Goal: Use online tool/utility: Utilize a website feature to perform a specific function

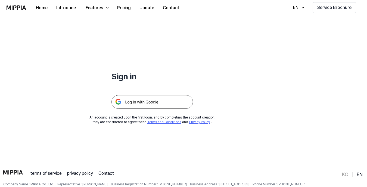
scroll to position [27, 0]
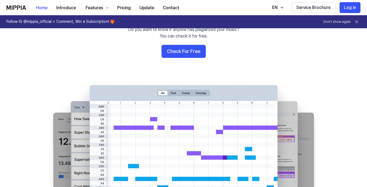
scroll to position [54, 0]
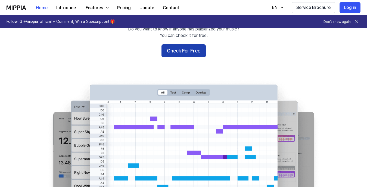
click at [193, 49] on button "Check For Free" at bounding box center [183, 50] width 44 height 13
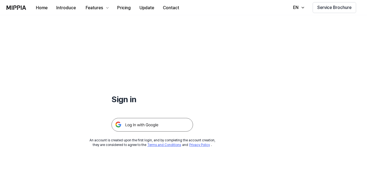
click at [156, 122] on img at bounding box center [152, 125] width 82 height 14
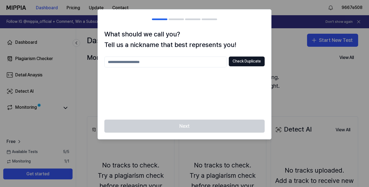
click at [182, 59] on input "text" at bounding box center [165, 62] width 122 height 11
drag, startPoint x: 162, startPoint y: 57, endPoint x: 100, endPoint y: 52, distance: 62.4
click at [100, 52] on div "What should we call you? Tell us a nickname that best represents you! ** Check …" at bounding box center [184, 74] width 173 height 91
drag, startPoint x: 140, startPoint y: 65, endPoint x: 79, endPoint y: 66, distance: 61.4
click at [79, 66] on body "Dashboard Pricing Update Contact 9667e508 Follow IG @mippia_official + Comment,…" at bounding box center [184, 93] width 369 height 187
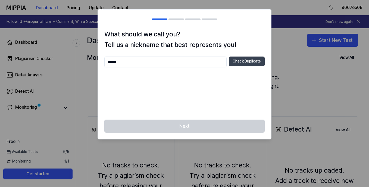
type input "******"
click at [251, 62] on button "Check Duplicate" at bounding box center [247, 62] width 36 height 10
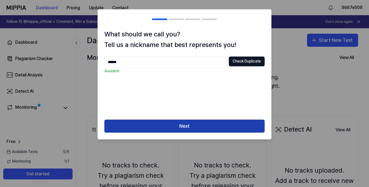
click at [178, 130] on button "Next" at bounding box center [184, 126] width 160 height 13
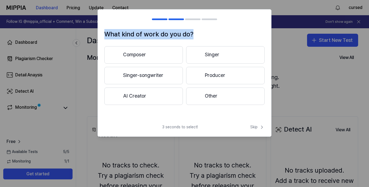
drag, startPoint x: 201, startPoint y: 29, endPoint x: 209, endPoint y: 31, distance: 9.0
click at [209, 31] on div "What kind of work do you do? Composer Singer Singer-songwriter Producer AI Crea…" at bounding box center [185, 72] width 174 height 127
copy div "What kind of work do you do?"
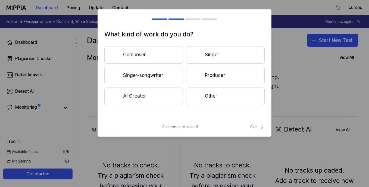
click at [148, 114] on div "What kind of work do you do? Composer Singer Singer-songwriter Producer AI Crea…" at bounding box center [184, 74] width 173 height 91
click at [167, 55] on button "Composer" at bounding box center [143, 54] width 79 height 17
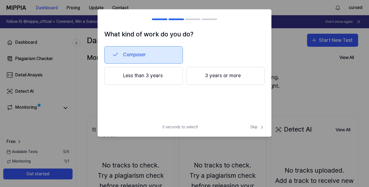
click at [158, 75] on button "Less than 3 years" at bounding box center [143, 76] width 79 height 18
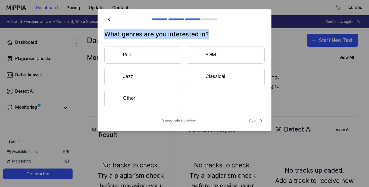
drag, startPoint x: 104, startPoint y: 31, endPoint x: 209, endPoint y: 37, distance: 105.9
click at [209, 37] on div "What genres are you interested in? Pop BGM Jazz Classical Other" at bounding box center [184, 71] width 173 height 84
copy h1 "What genres are you interested in?"
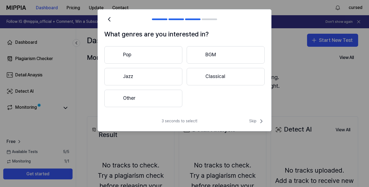
click at [205, 102] on div "Pop BGM Jazz Classical Other" at bounding box center [184, 76] width 160 height 61
click at [134, 57] on button "Pop" at bounding box center [143, 54] width 78 height 17
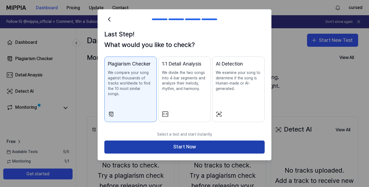
click at [170, 142] on button "Start Now" at bounding box center [184, 147] width 160 height 13
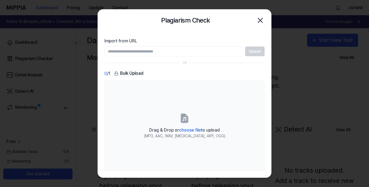
click at [133, 53] on input "Import from URL" at bounding box center [173, 51] width 139 height 10
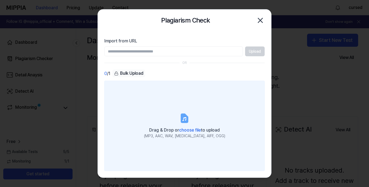
click at [179, 110] on label "Drag & Drop or choose file to upload (MP3, AAC, WAV, FLAC, AIFF, OGG)" at bounding box center [184, 126] width 160 height 90
click at [0, 0] on input "Drag & Drop or choose file to upload (MP3, AAC, WAV, FLAC, AIFF, OGG)" at bounding box center [0, 0] width 0 height 0
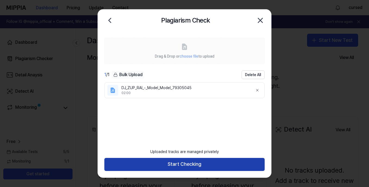
click at [204, 167] on button "Start Checking" at bounding box center [184, 164] width 160 height 13
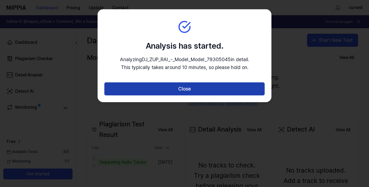
click at [168, 89] on button "Close" at bounding box center [184, 88] width 160 height 13
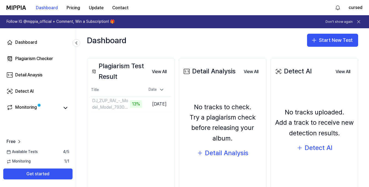
scroll to position [77, 0]
